Goal: Task Accomplishment & Management: Use online tool/utility

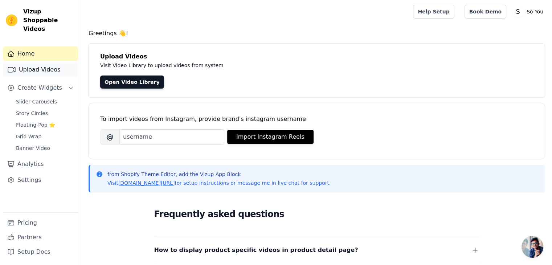
click at [45, 64] on link "Upload Videos" at bounding box center [40, 69] width 75 height 15
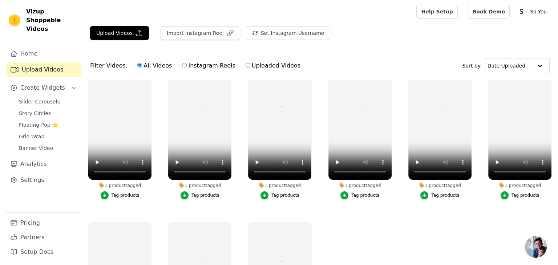
scroll to position [17, 0]
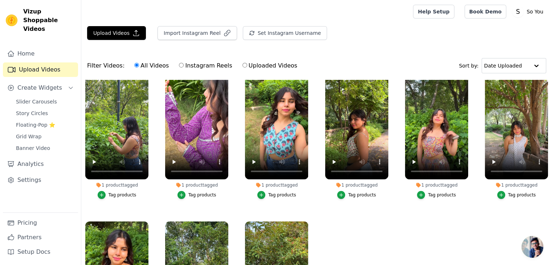
click at [121, 192] on div "Tag products" at bounding box center [123, 195] width 28 height 6
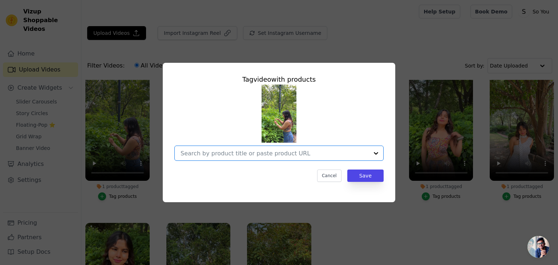
click at [250, 151] on input "1 product tagged Tag video with products Option undefined, selected. Select is …" at bounding box center [274, 153] width 188 height 7
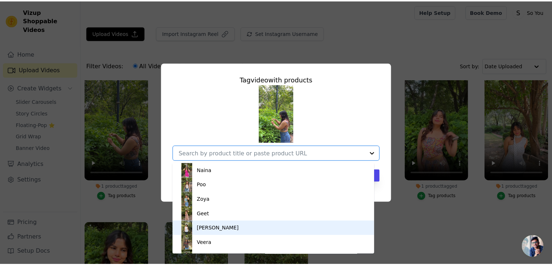
scroll to position [39, 0]
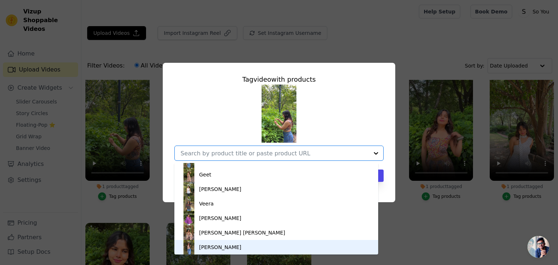
click at [206, 247] on div "Tara" at bounding box center [220, 247] width 42 height 7
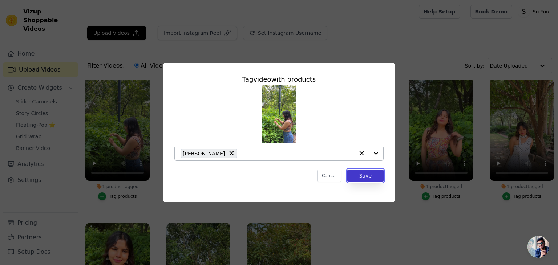
click at [366, 174] on button "Save" at bounding box center [365, 176] width 36 height 12
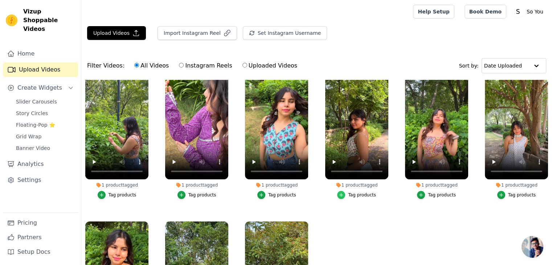
click at [343, 195] on icon "button" at bounding box center [341, 194] width 5 height 5
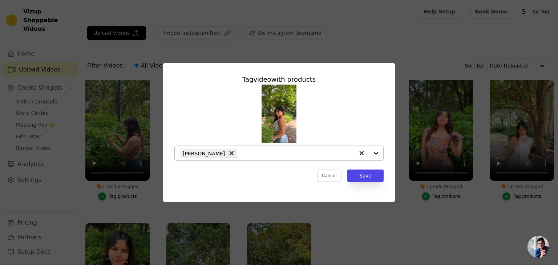
click at [208, 155] on div "Bobby" at bounding box center [208, 153] width 57 height 9
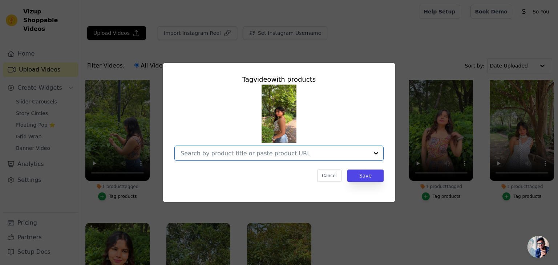
click at [209, 153] on input "1 product tagged Tag video with products Option undefined, selected. Select is …" at bounding box center [274, 153] width 188 height 7
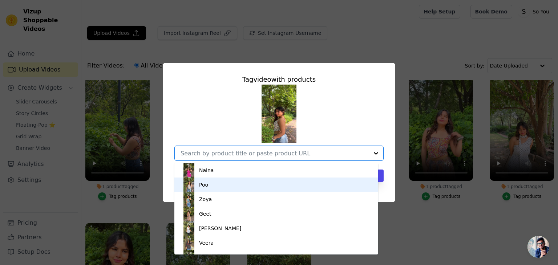
click at [204, 188] on div "Poo" at bounding box center [203, 184] width 9 height 7
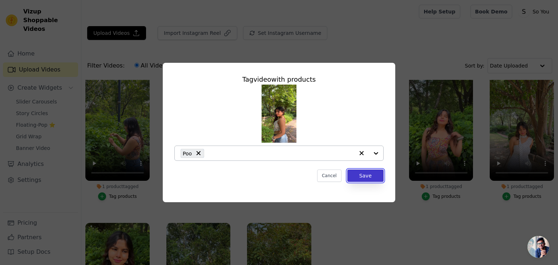
click at [362, 176] on button "Save" at bounding box center [365, 176] width 36 height 12
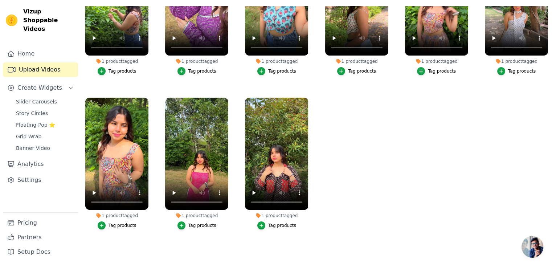
scroll to position [0, 0]
